Goal: Contribute content: Add original content to the website for others to see

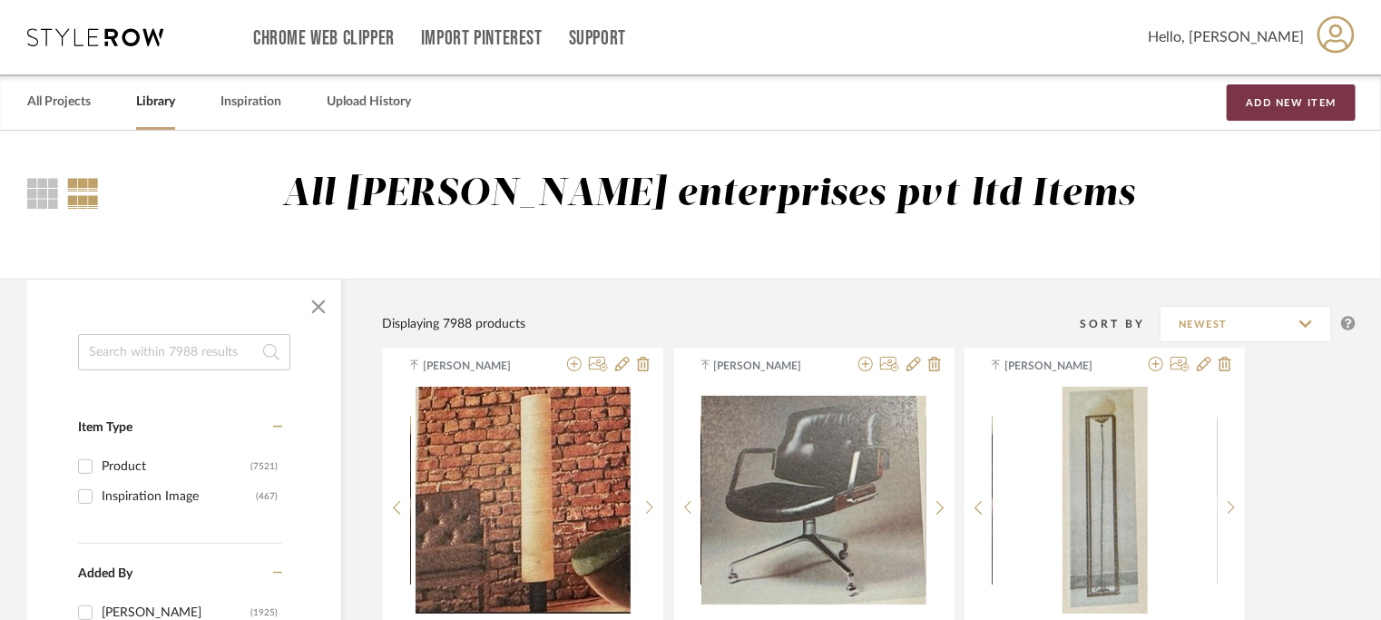
click at [1285, 106] on button "Add New Item" at bounding box center [1291, 102] width 129 height 36
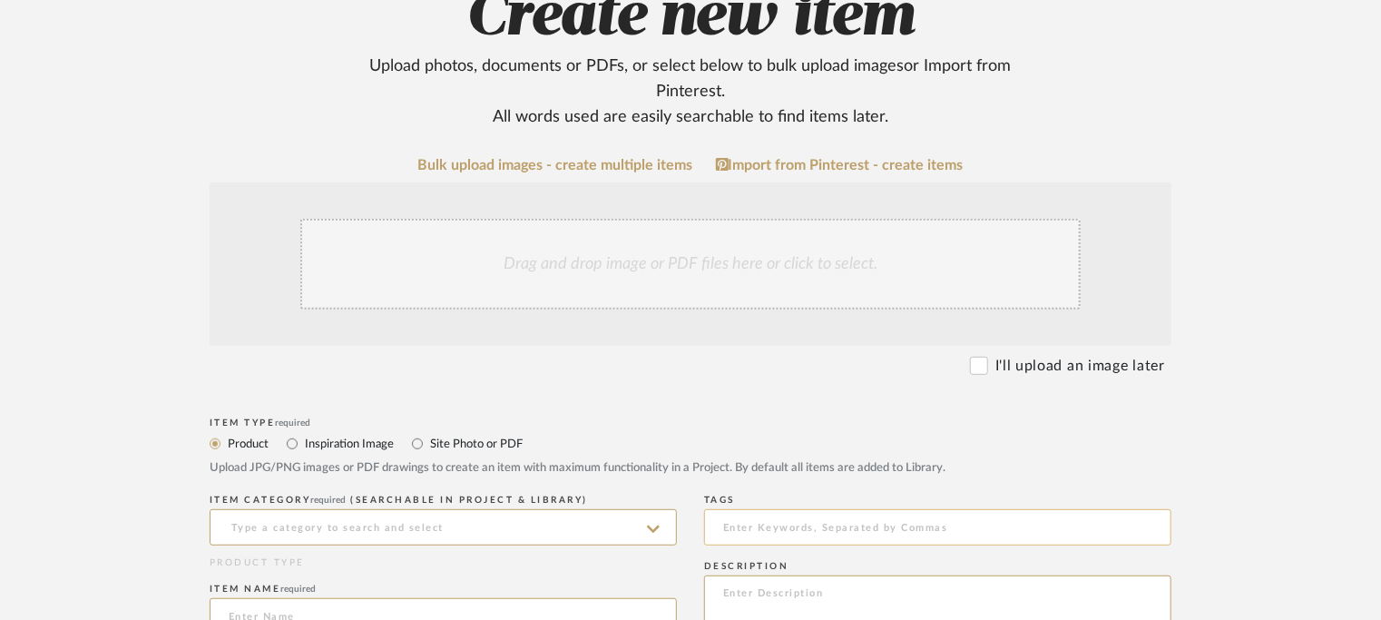
scroll to position [363, 0]
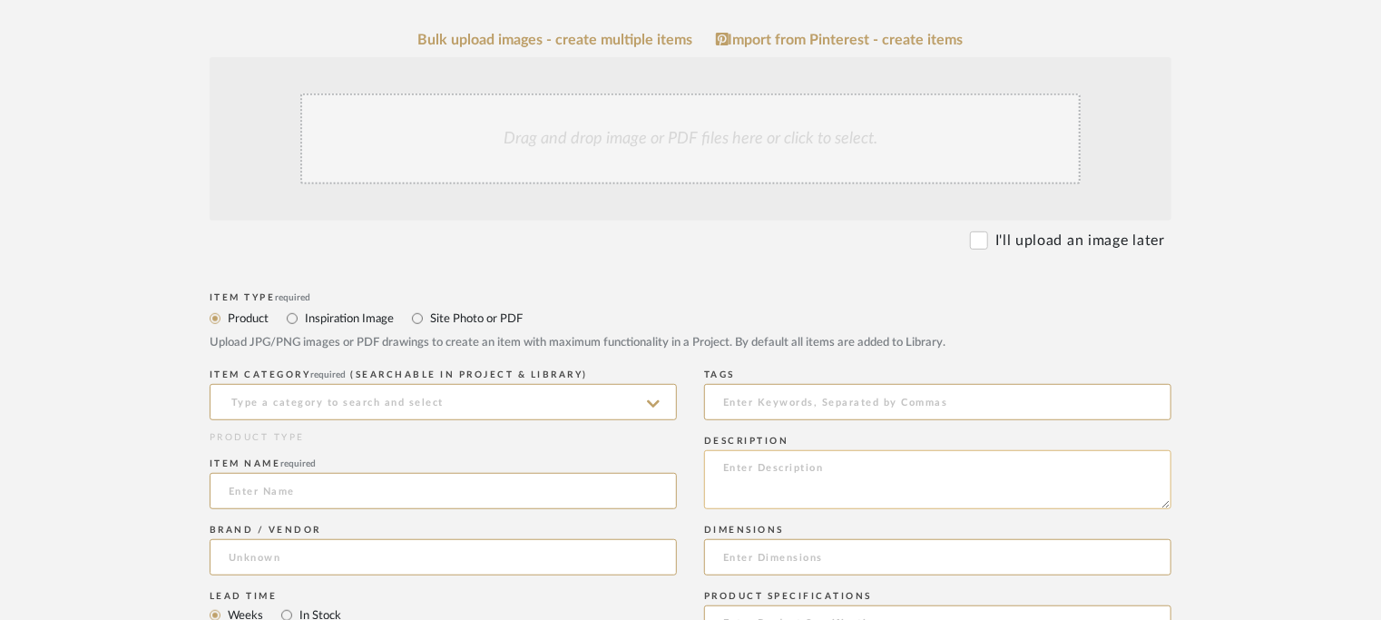
paste textarea "Type: Table lamp - Vista Designer: [PERSON_NAME]/ Klove (for Shakti Design Resi…"
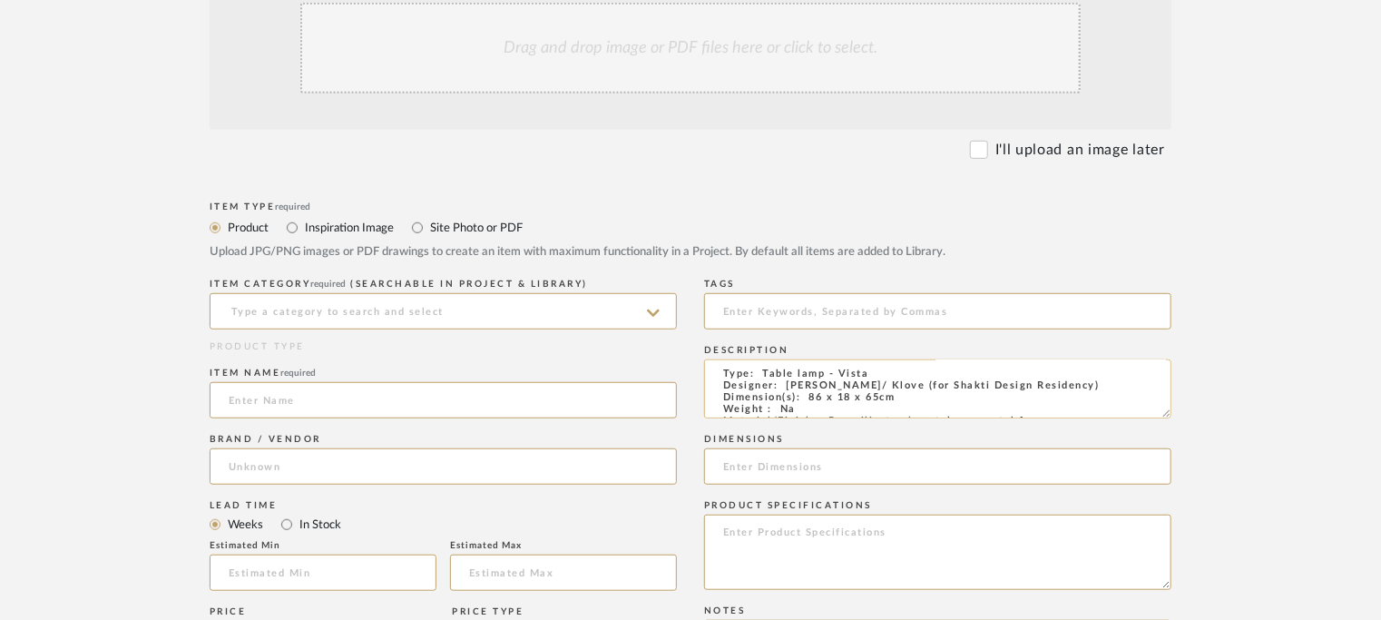
scroll to position [0, 0]
type textarea "Type: Table lamp - Vista Designer: [PERSON_NAME]/ Klove (for Shakti Design Resi…"
click at [465, 300] on input at bounding box center [443, 311] width 467 height 36
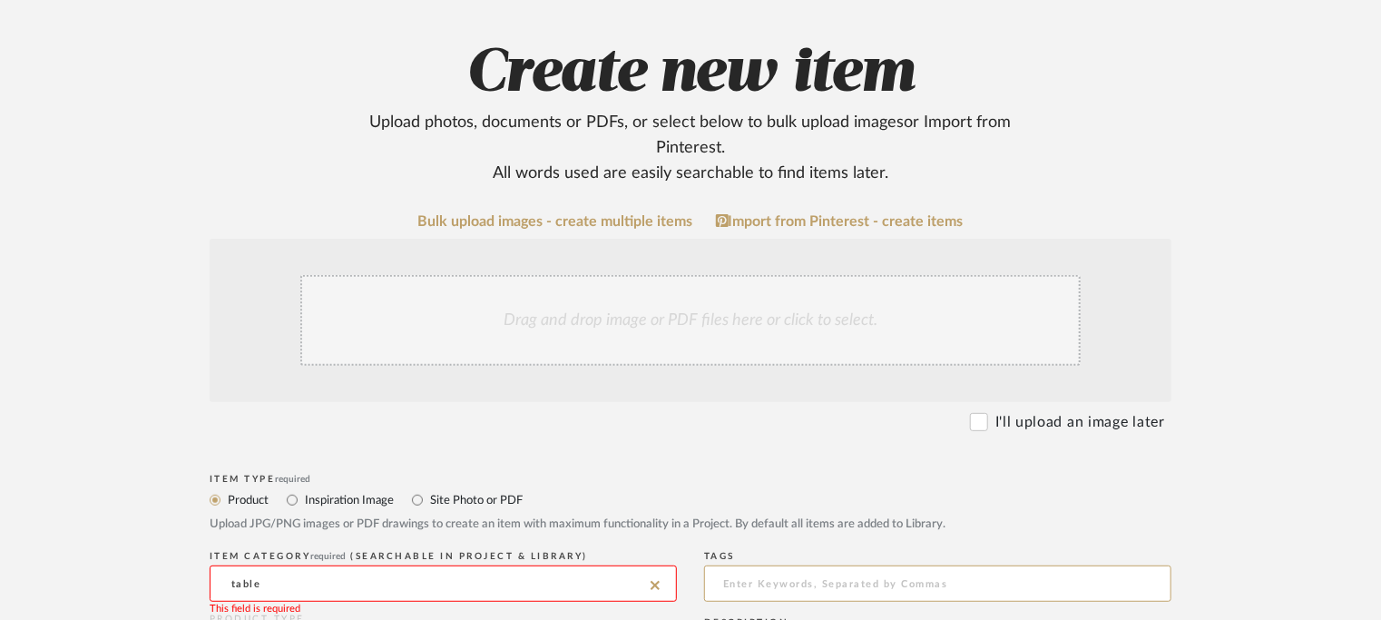
scroll to position [544, 0]
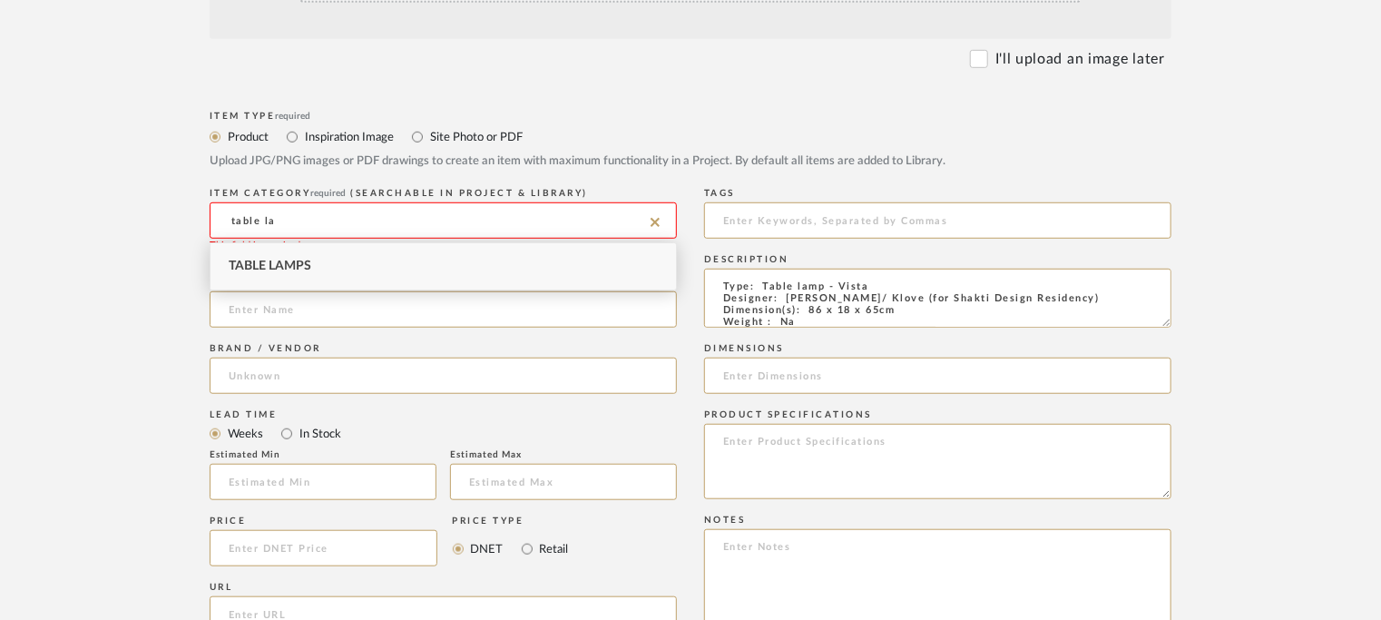
click at [291, 268] on span "Table Lamps" at bounding box center [270, 265] width 83 height 13
type input "Table Lamps"
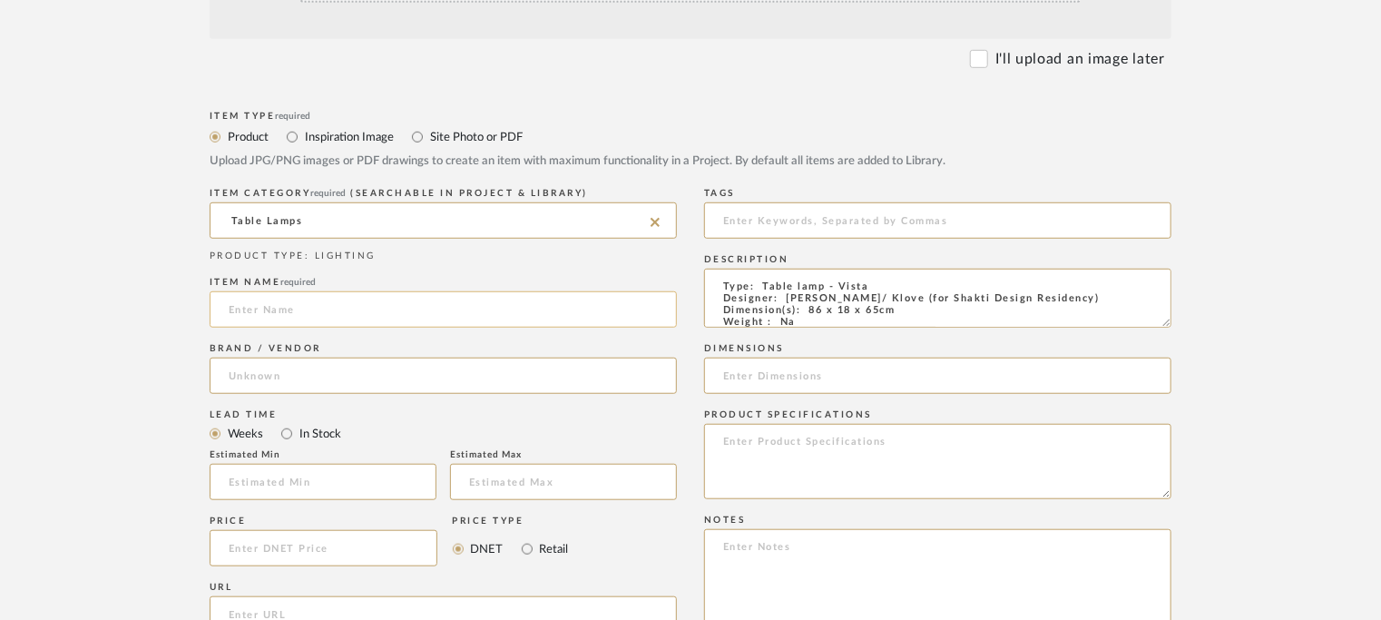
click at [349, 317] on input at bounding box center [443, 309] width 467 height 36
type input "VISTA LAMP"
click at [284, 367] on input at bounding box center [443, 375] width 467 height 36
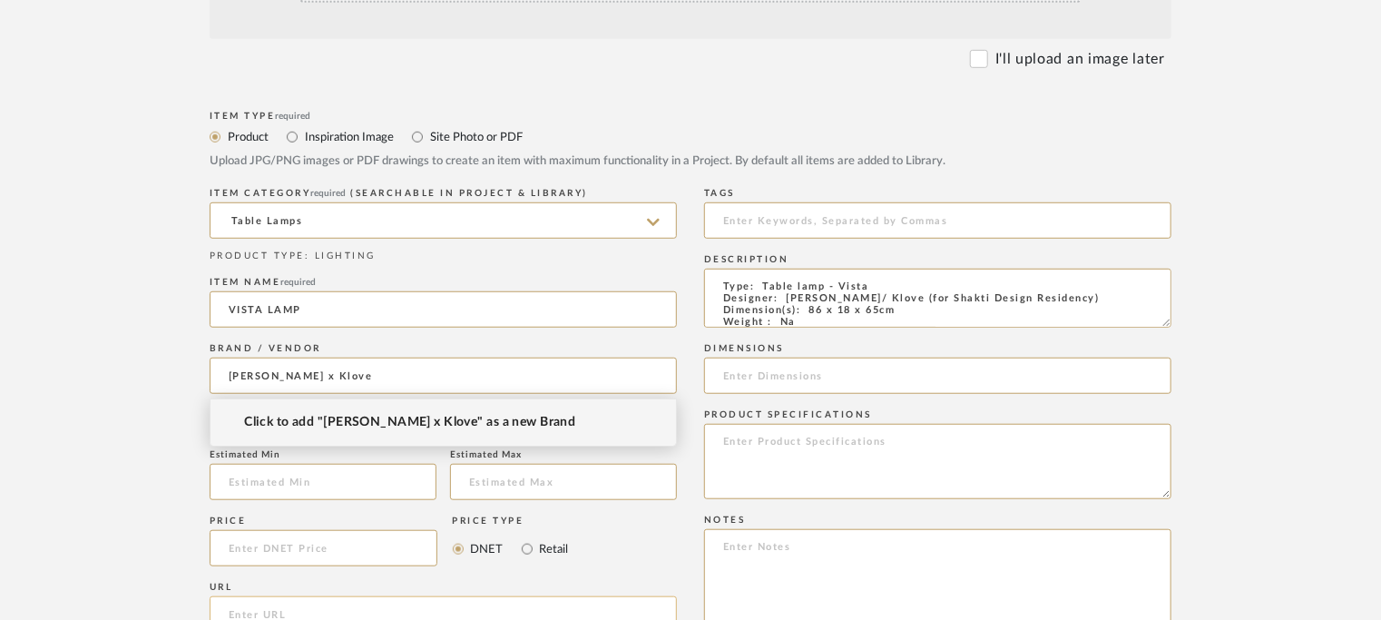
type input "[PERSON_NAME] x Klove"
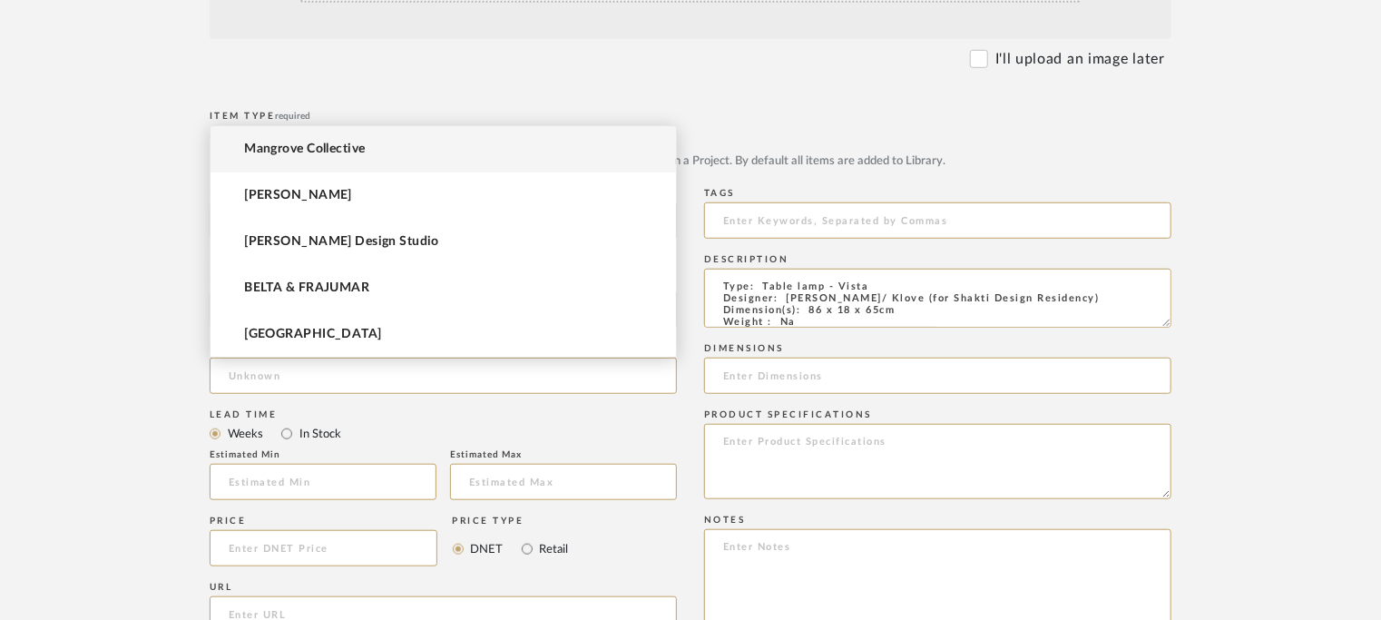
click at [642, 427] on mat-radio-group "Weeks In Stock" at bounding box center [443, 433] width 467 height 23
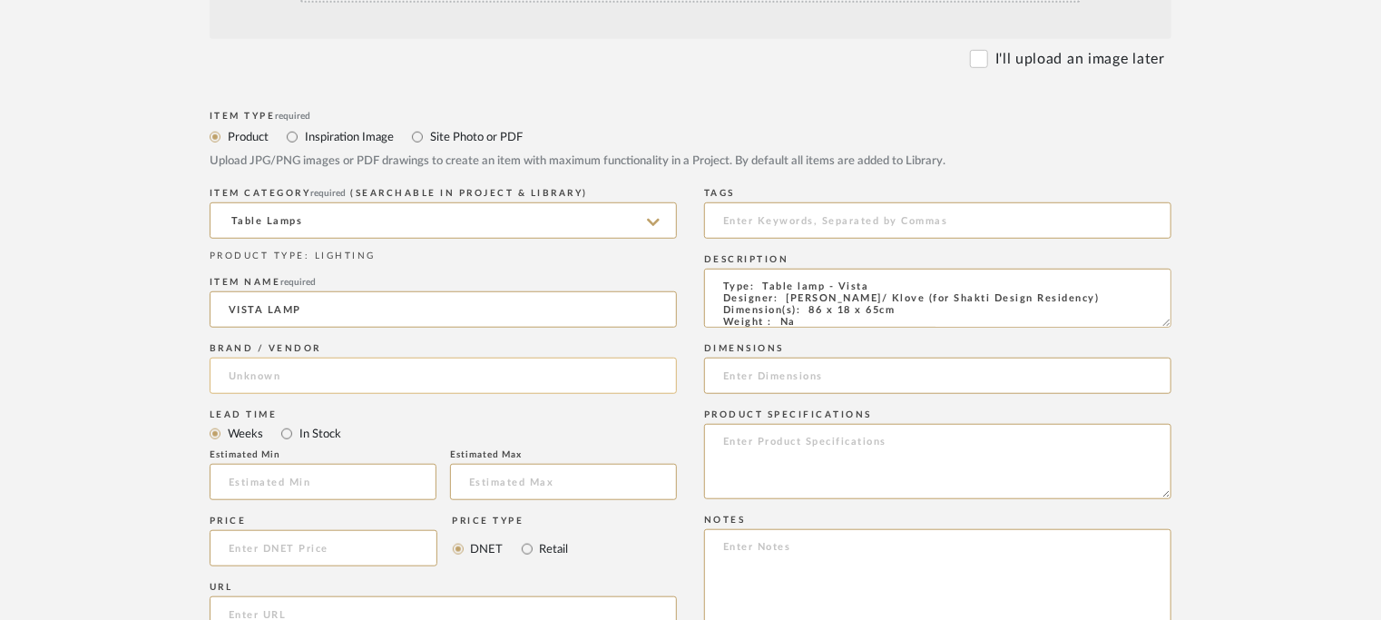
click at [244, 377] on input at bounding box center [443, 375] width 467 height 36
drag, startPoint x: 784, startPoint y: 294, endPoint x: 925, endPoint y: 297, distance: 141.6
click at [925, 297] on textarea "Type: Table lamp - Vista Designer: [PERSON_NAME]/ Klove (for Shakti Design Resi…" at bounding box center [937, 298] width 467 height 59
click at [336, 368] on input at bounding box center [443, 375] width 467 height 36
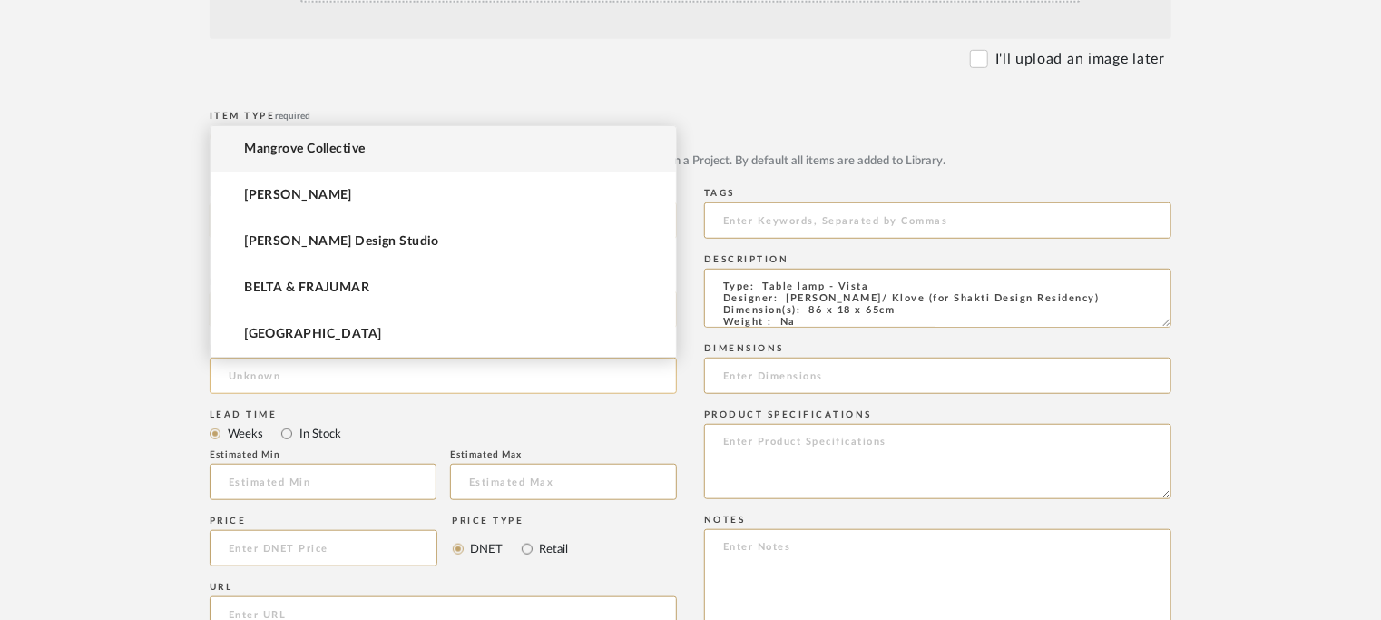
paste input "[PERSON_NAME]/ Klove"
click at [330, 369] on input "[PERSON_NAME]/ Klove" at bounding box center [443, 375] width 467 height 36
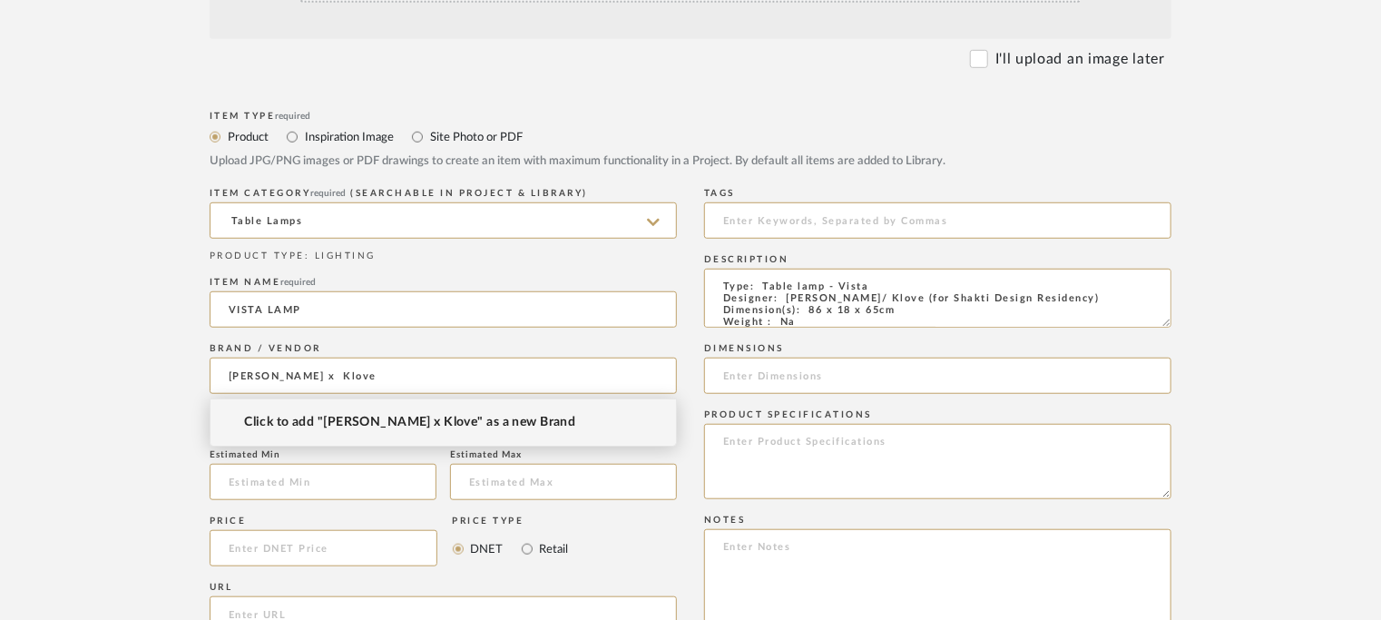
type input "[PERSON_NAME] x Klove"
click at [411, 424] on span "Click to add "[PERSON_NAME] x Klove" as a new Brand" at bounding box center [409, 422] width 331 height 15
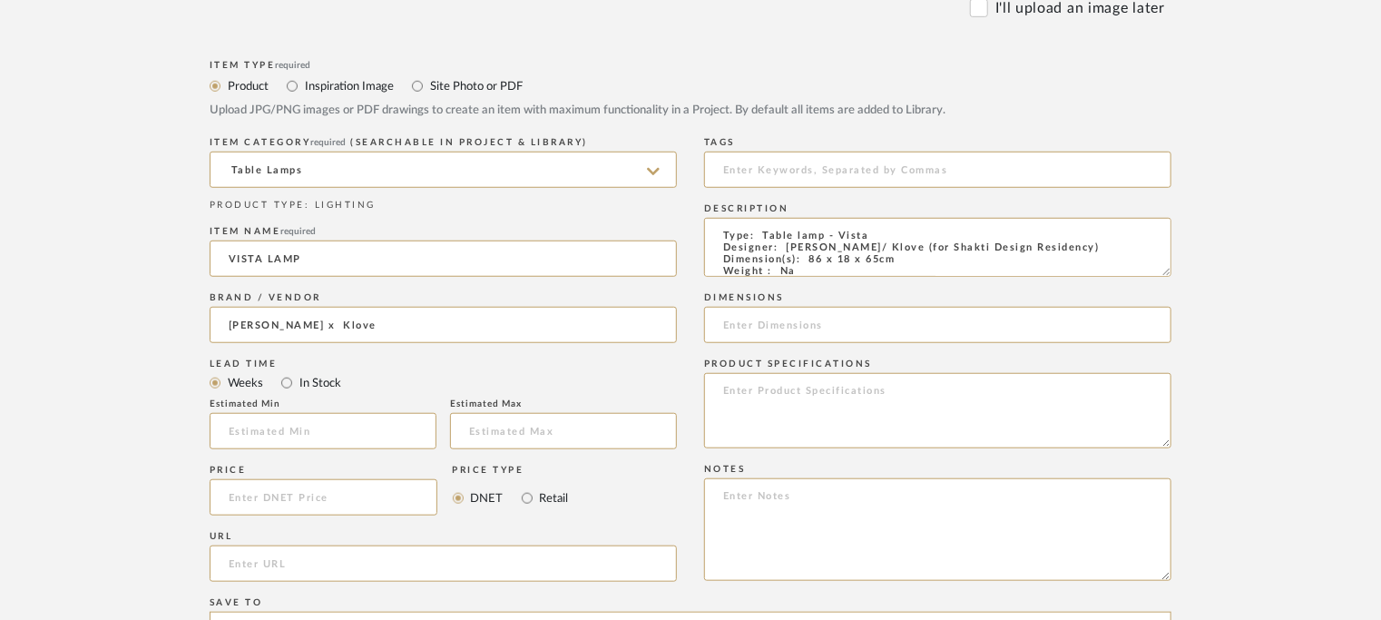
scroll to position [635, 0]
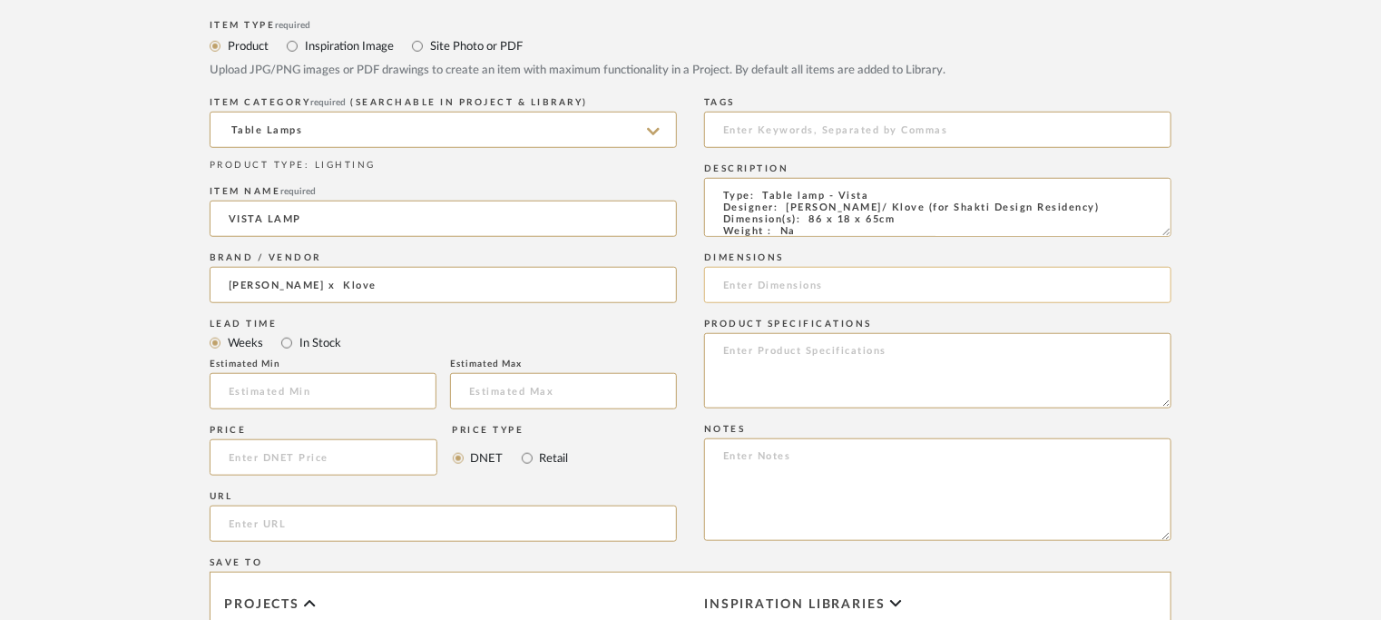
click at [790, 279] on input at bounding box center [937, 285] width 467 height 36
type input "86 x 18 x 65cm"
paste textarea "Price: na Lead time : na Customisable : Na 3D available : No BIM available. No."
drag, startPoint x: 802, startPoint y: 502, endPoint x: 733, endPoint y: 449, distance: 86.7
click at [724, 454] on textarea "Price: na Lead time : na Customisable : Na 3D available : No BIM available. No." at bounding box center [937, 489] width 467 height 103
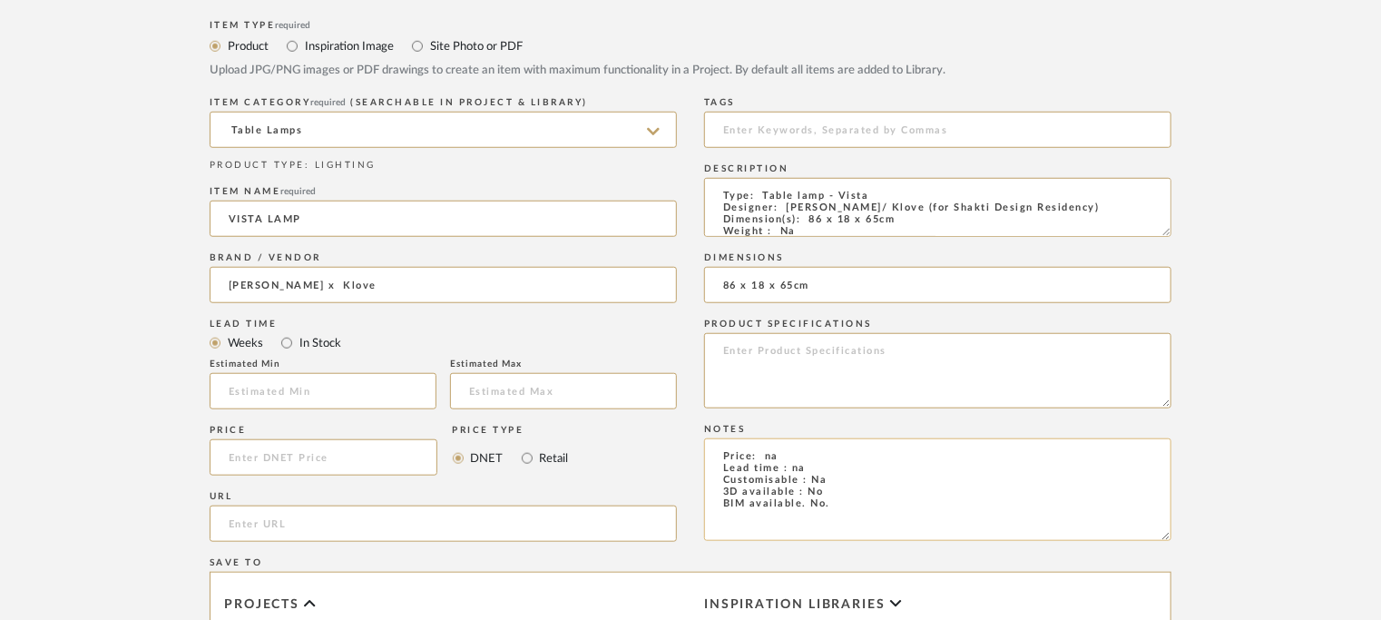
paste textarea "Point of Contact : [PERSON_NAME][DEMOGRAPHIC_DATA] Contact Number: [PHONE_NUMBE…"
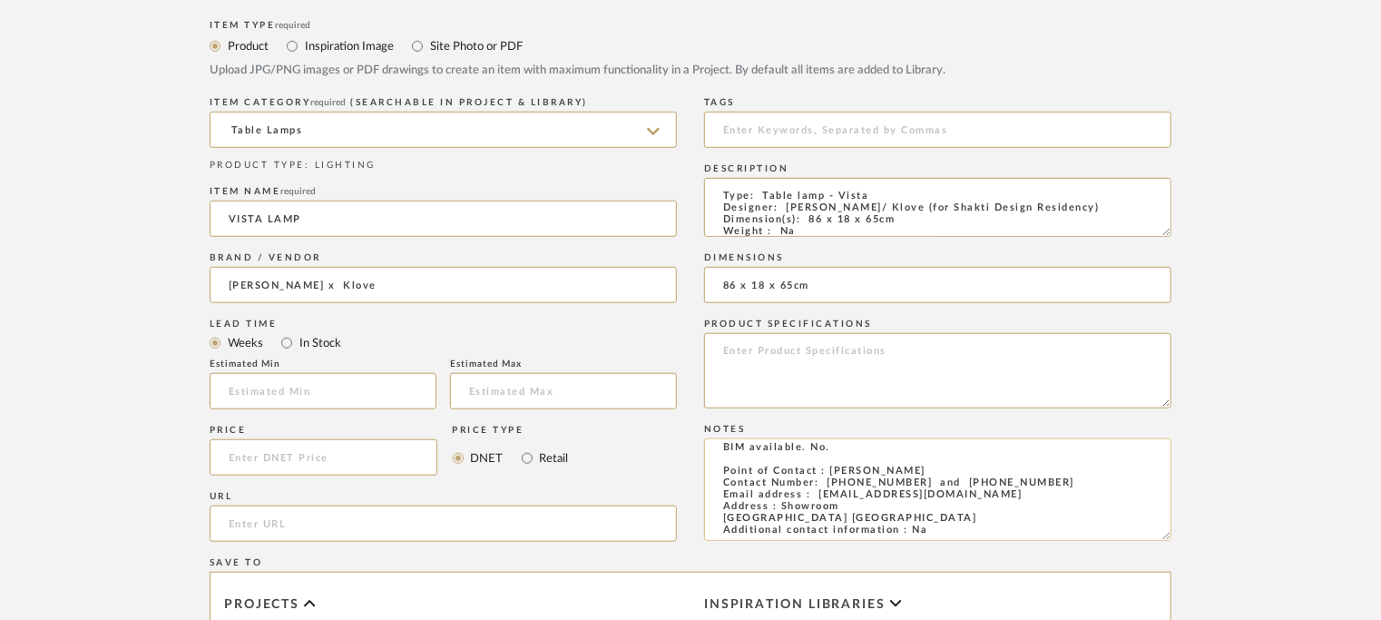
click at [891, 512] on textarea "Price: na Lead time : na Customisable : Na 3D available : No BIM available. No.…" at bounding box center [937, 489] width 467 height 103
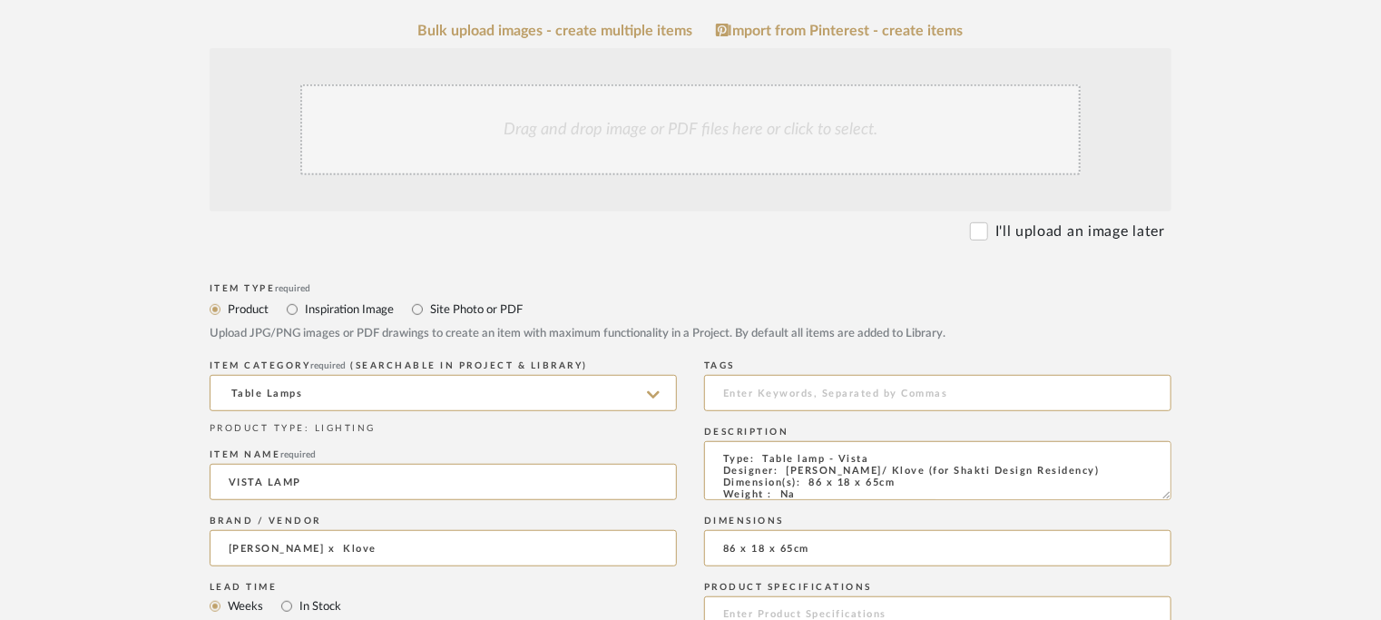
scroll to position [363, 0]
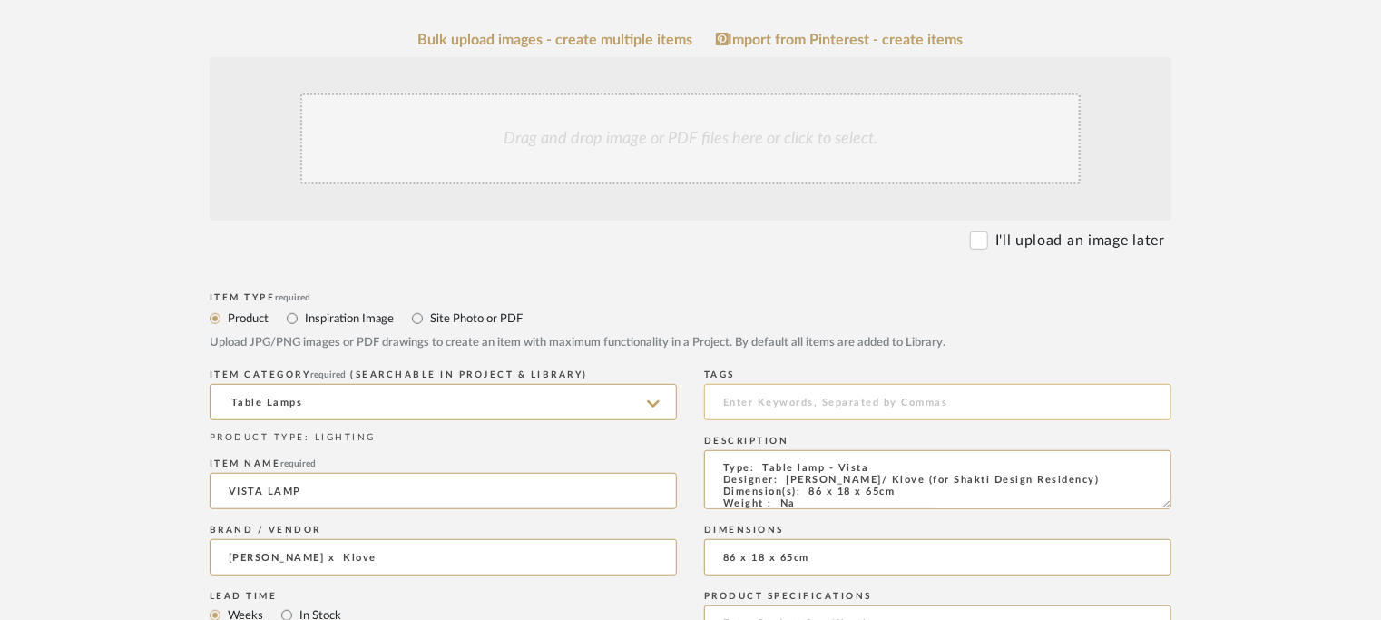
type textarea "Price: na Lead time : na Customisable : Na 3D available : No BIM available. No.…"
click at [778, 395] on input at bounding box center [937, 402] width 467 height 36
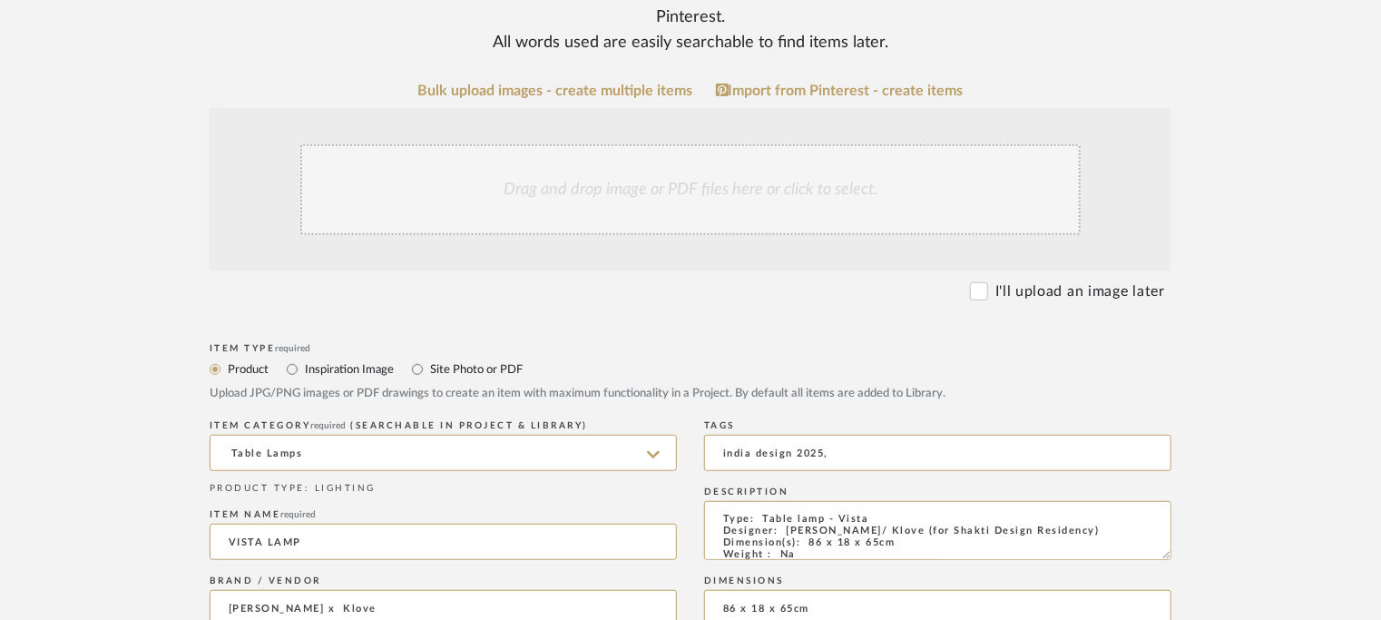
scroll to position [91, 0]
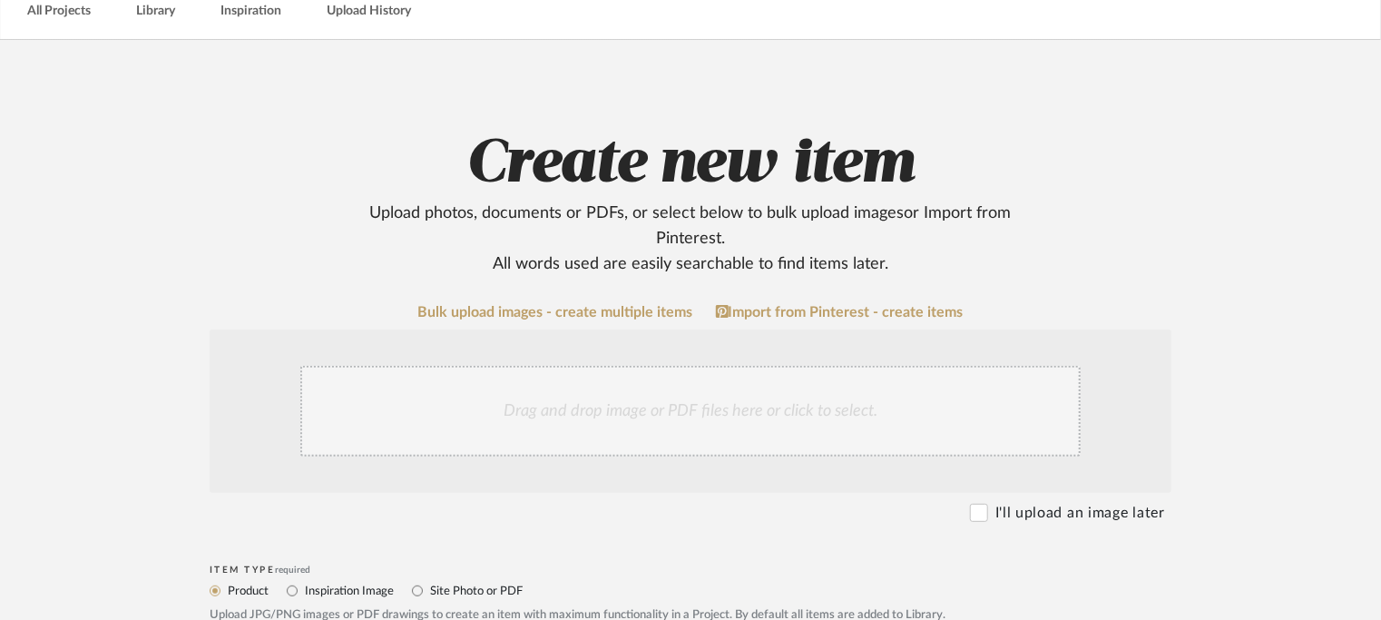
type input "india design 2025,"
click at [557, 413] on div "Drag and drop image or PDF files here or click to select." at bounding box center [690, 411] width 780 height 91
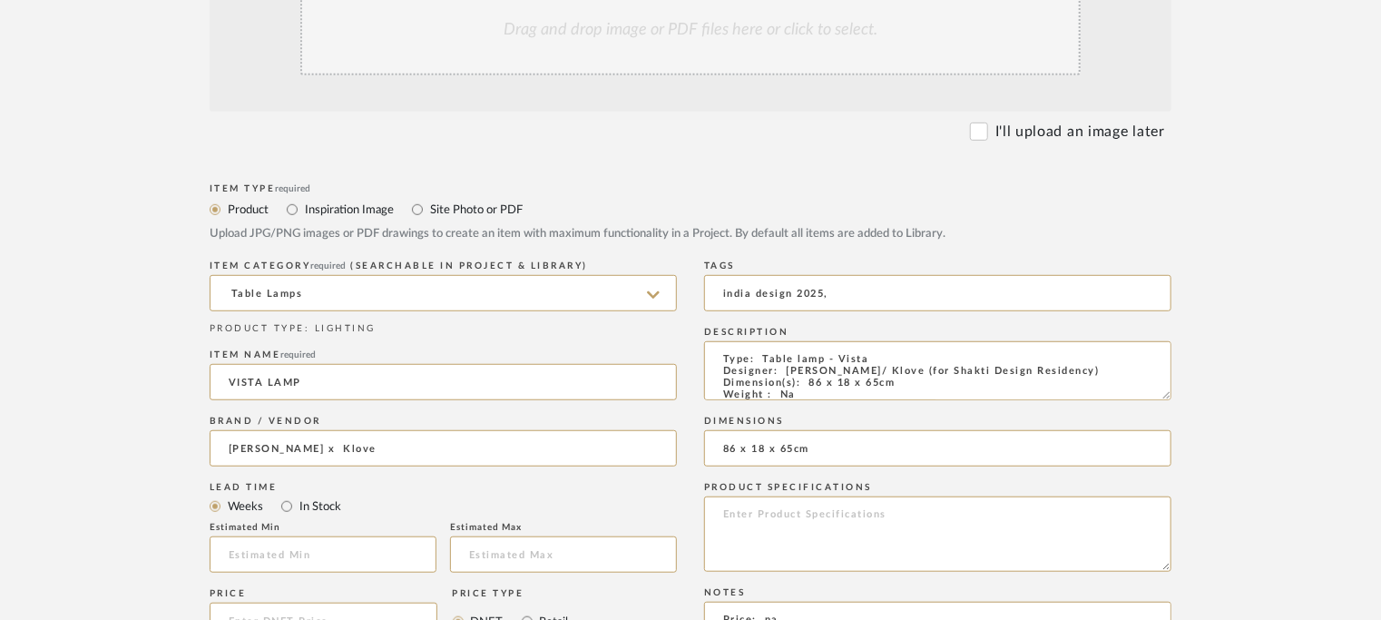
scroll to position [544, 0]
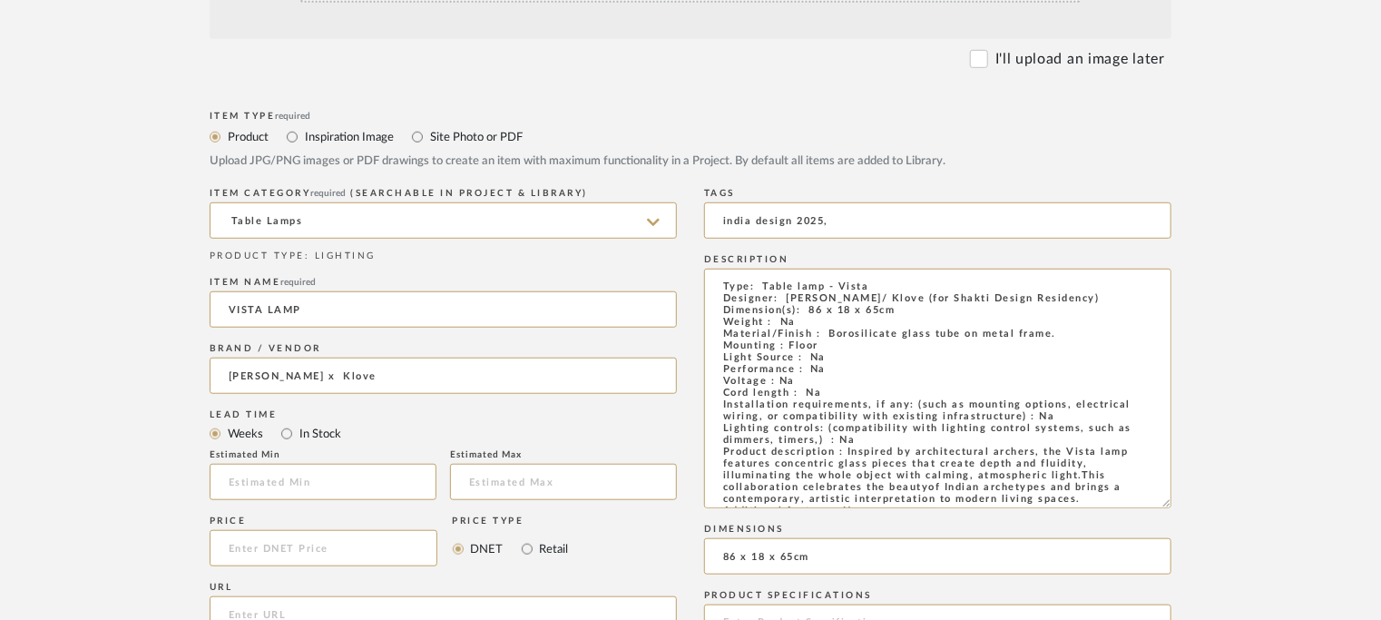
drag, startPoint x: 1163, startPoint y: 318, endPoint x: 1173, endPoint y: 583, distance: 266.0
click at [1174, 582] on form "Bulk upload images - create multiple items Import from Pinterest - create items…" at bounding box center [691, 530] width 1156 height 1360
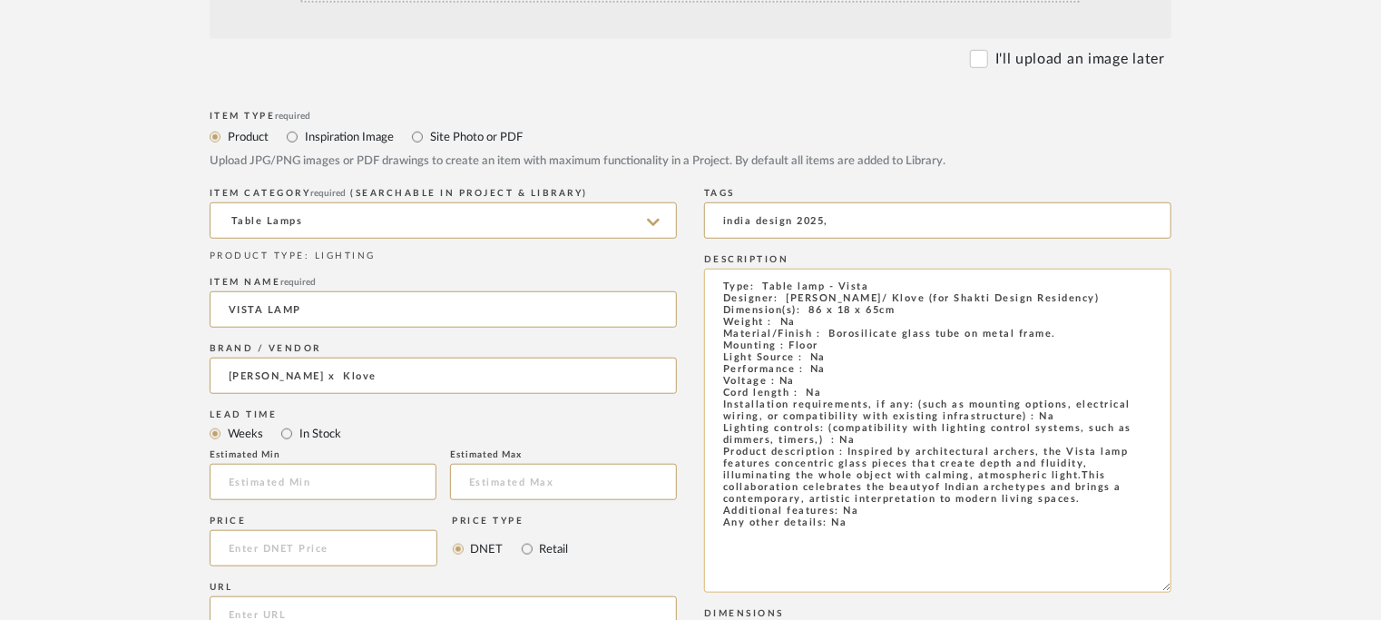
click at [839, 530] on textarea "Type: Table lamp - Vista Designer: [PERSON_NAME]/ Klove (for Shakti Design Resi…" at bounding box center [937, 431] width 467 height 324
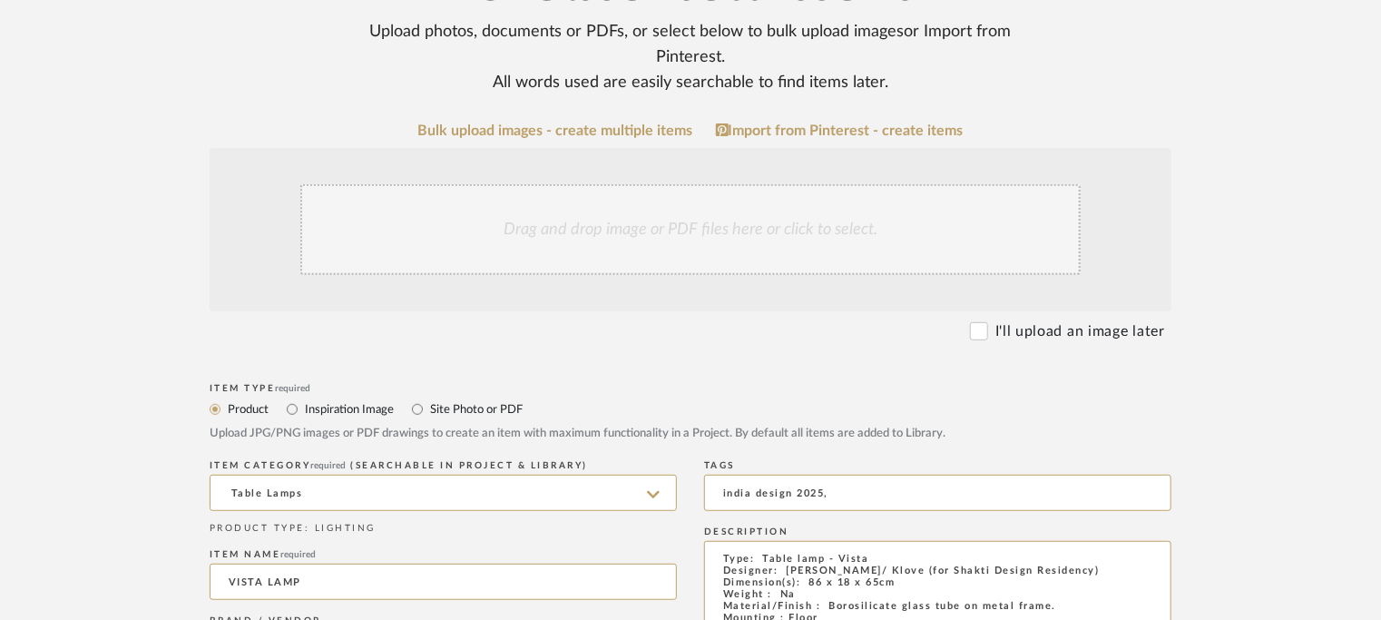
scroll to position [272, 0]
type textarea "Type: Table lamp - Vista Designer: [PERSON_NAME]/ Klove (for Shakti Design Resi…"
click at [628, 224] on div "Drag and drop image or PDF files here or click to select." at bounding box center [690, 229] width 780 height 91
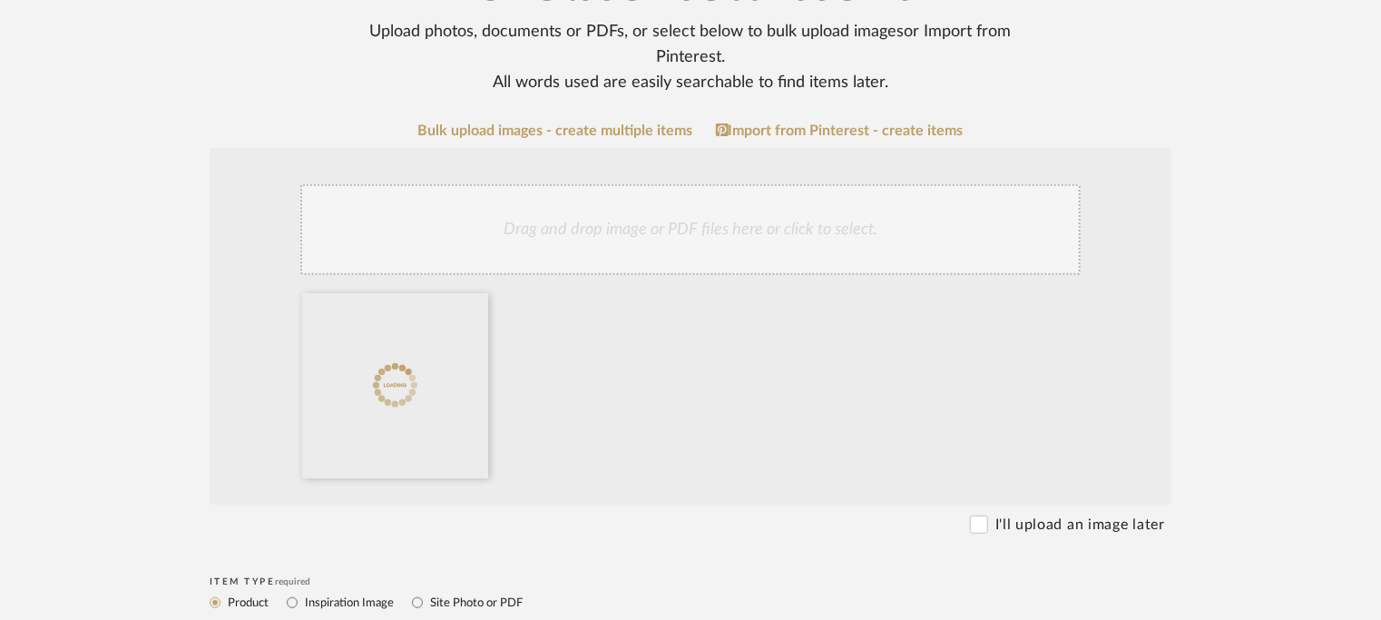
click at [548, 221] on div "Drag and drop image or PDF files here or click to select." at bounding box center [690, 229] width 780 height 91
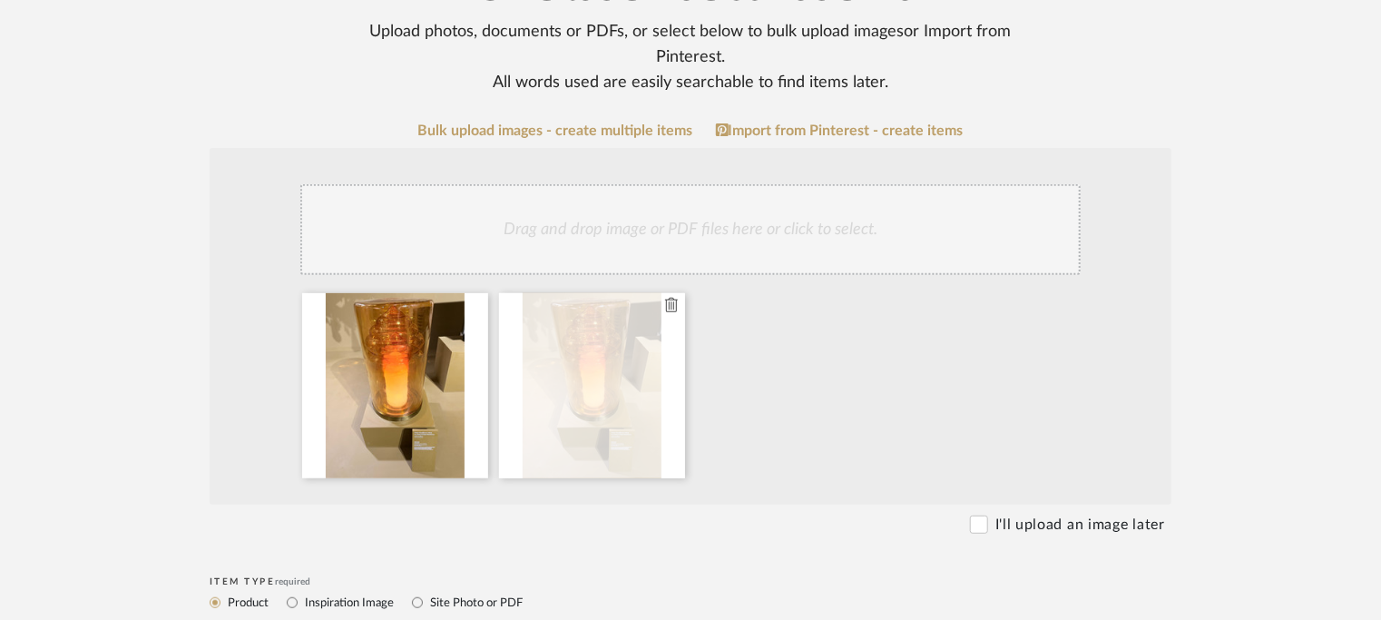
click at [671, 304] on icon at bounding box center [671, 305] width 13 height 15
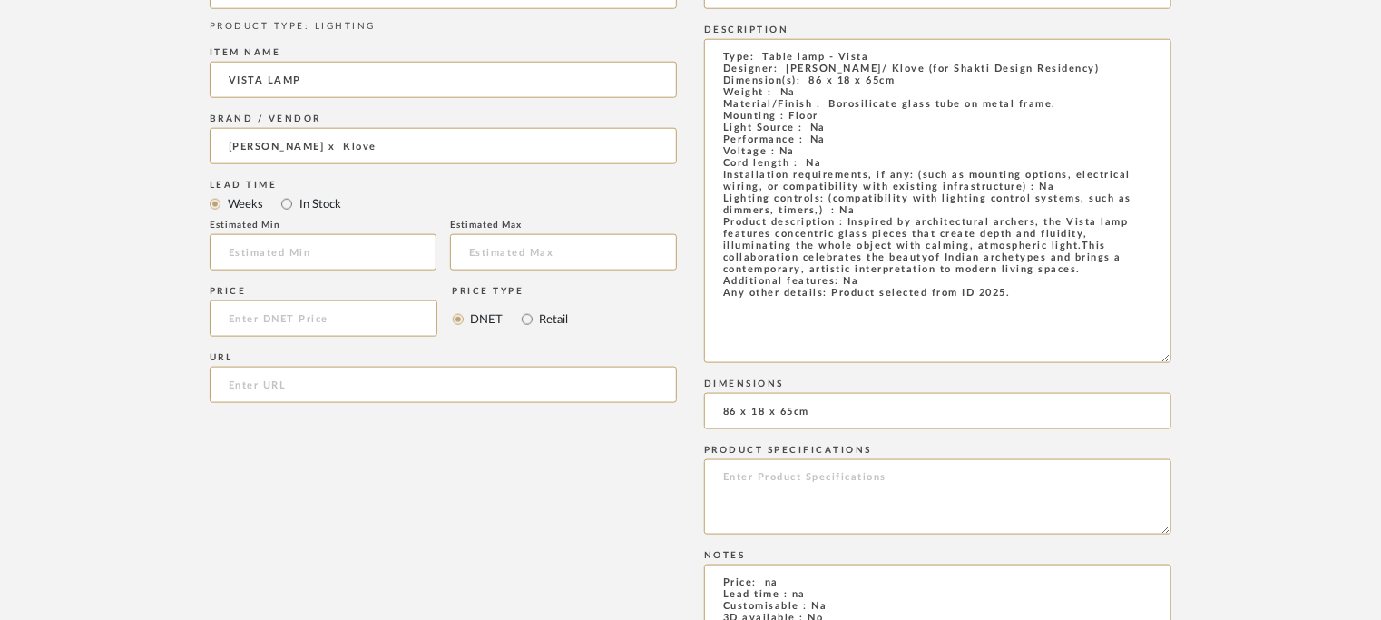
scroll to position [998, 0]
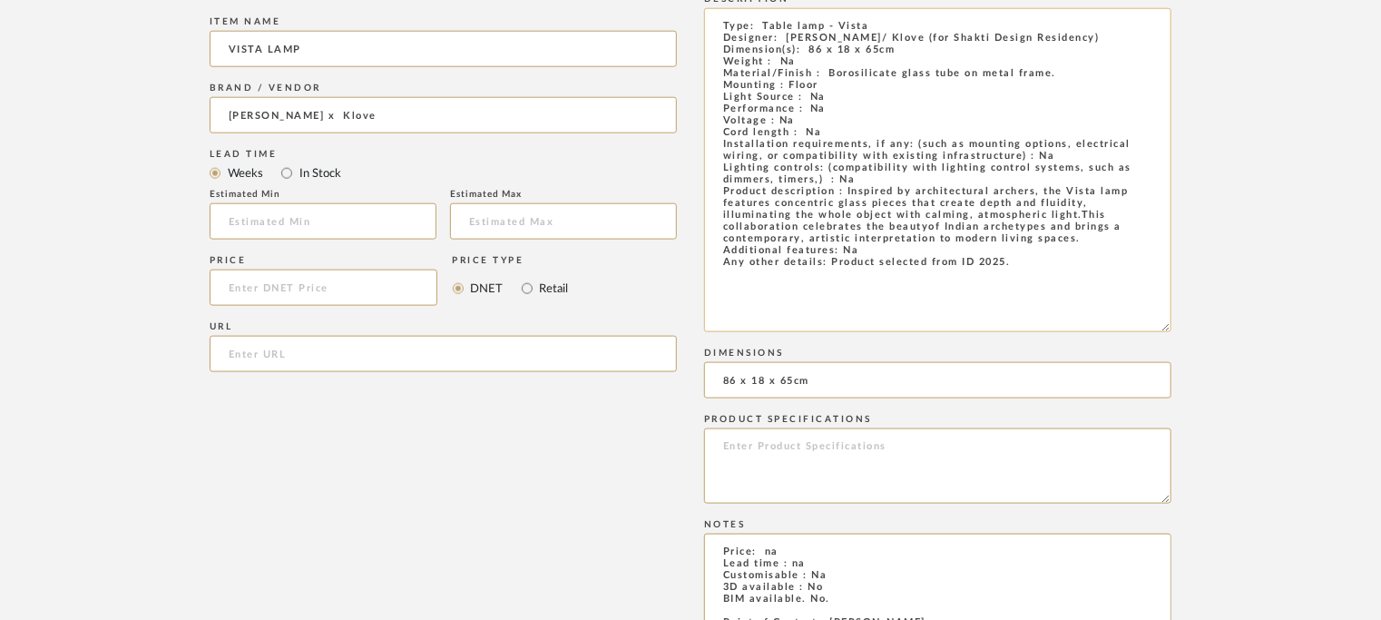
drag, startPoint x: 1017, startPoint y: 272, endPoint x: 825, endPoint y: 268, distance: 192.4
click at [825, 268] on textarea "Type: Table lamp - Vista Designer: [PERSON_NAME]/ Klove (for Shakti Design Resi…" at bounding box center [937, 170] width 467 height 324
drag, startPoint x: 853, startPoint y: 265, endPoint x: 838, endPoint y: 276, distance: 18.1
click at [815, 291] on textarea "Type: Table lamp - Vista Designer: [PERSON_NAME]/ Klove (for Shakti Design Resi…" at bounding box center [937, 170] width 467 height 324
drag, startPoint x: 1012, startPoint y: 270, endPoint x: 827, endPoint y: 271, distance: 184.2
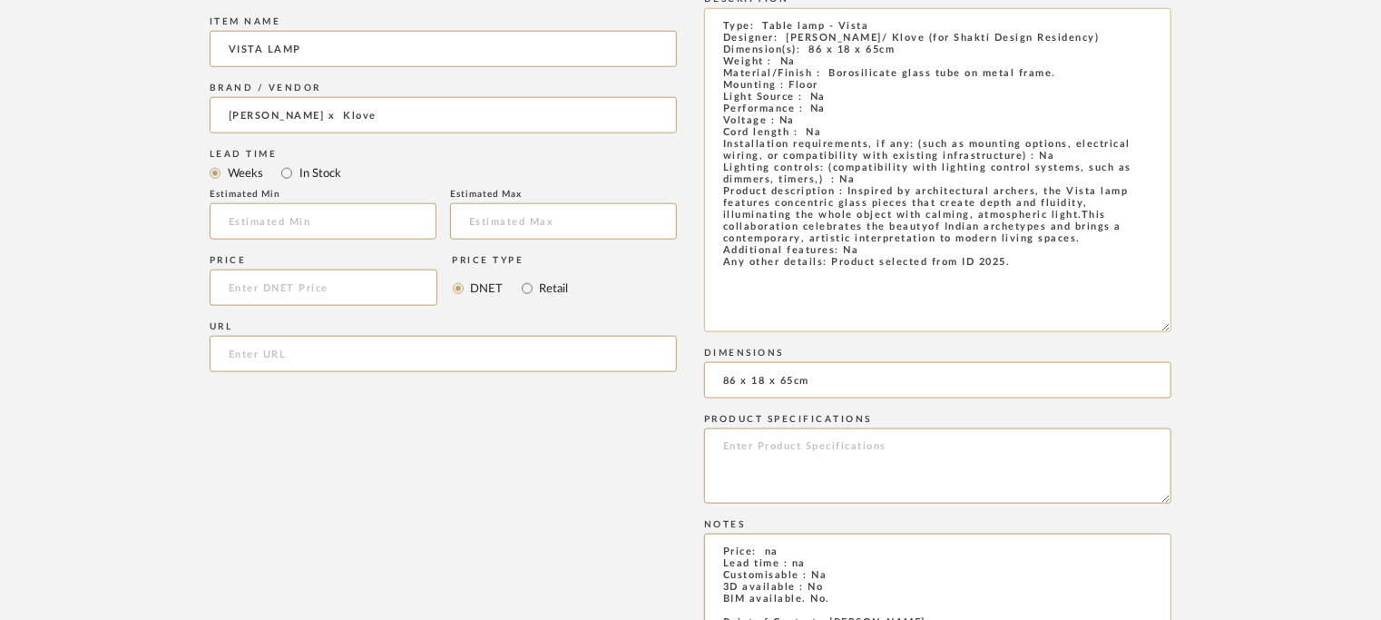
click at [827, 271] on textarea "Type: Table lamp - Vista Designer: [PERSON_NAME]/ Klove (for Shakti Design Resi…" at bounding box center [937, 170] width 467 height 324
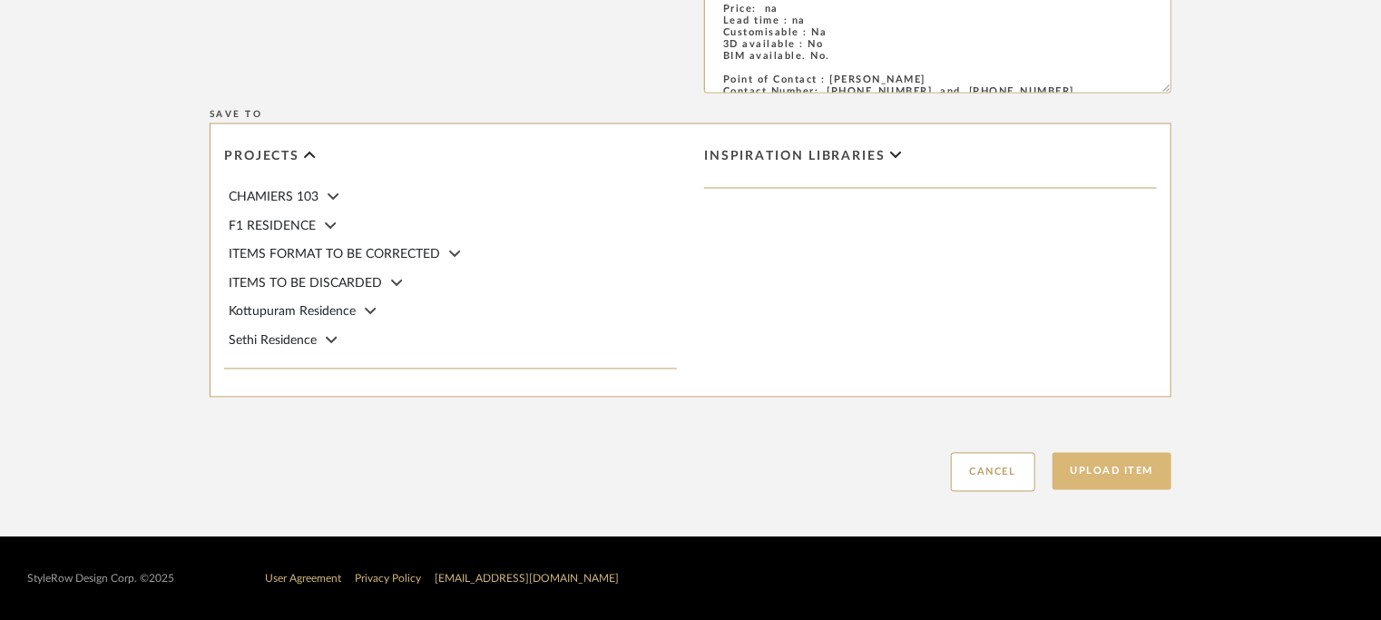
click at [1118, 464] on button "Upload Item" at bounding box center [1112, 471] width 120 height 37
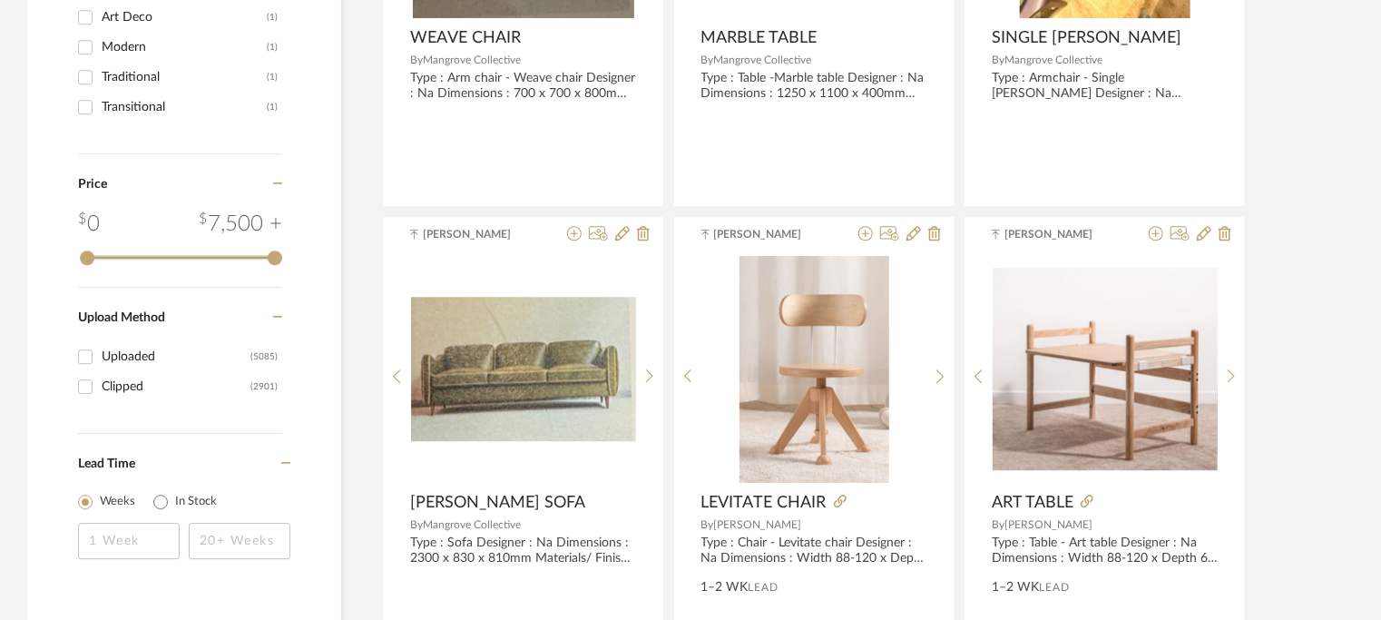
scroll to position [2631, 0]
